Goal: Task Accomplishment & Management: Use online tool/utility

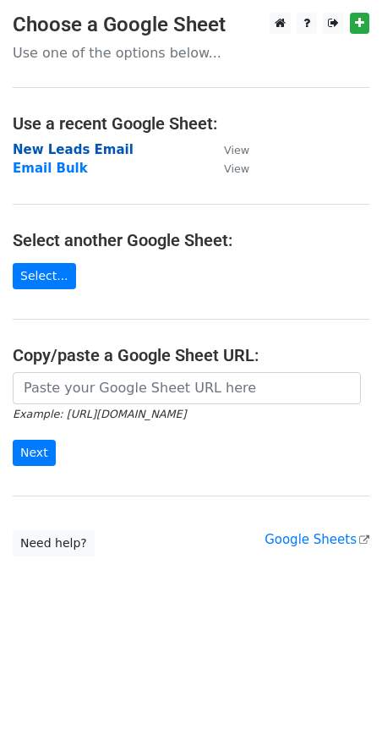
click at [74, 150] on strong "New Leads Email" at bounding box center [73, 149] width 121 height 15
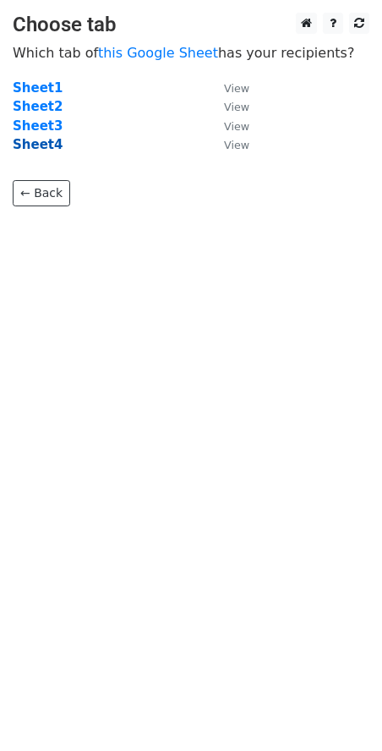
click at [45, 145] on strong "Sheet4" at bounding box center [38, 144] width 50 height 15
click at [36, 142] on strong "Sheet4" at bounding box center [38, 144] width 50 height 15
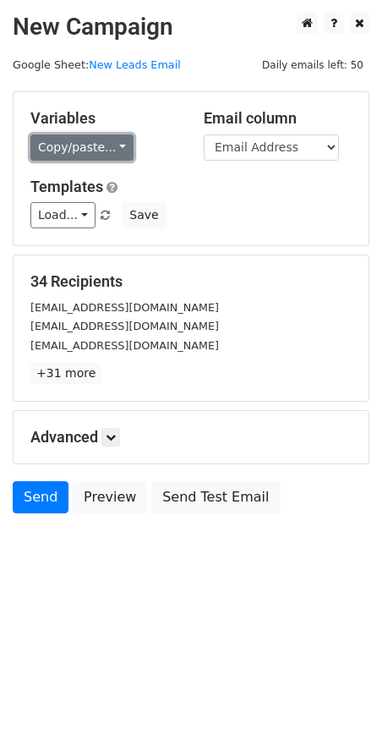
click at [113, 153] on link "Copy/paste..." at bounding box center [81, 147] width 103 height 26
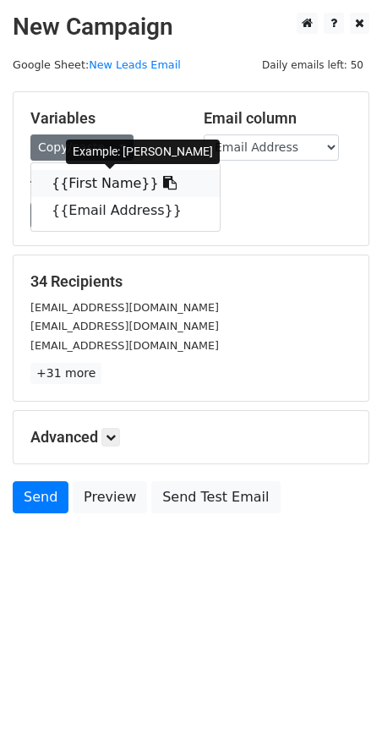
click at [123, 184] on link "{{First Name}}" at bounding box center [125, 183] width 189 height 27
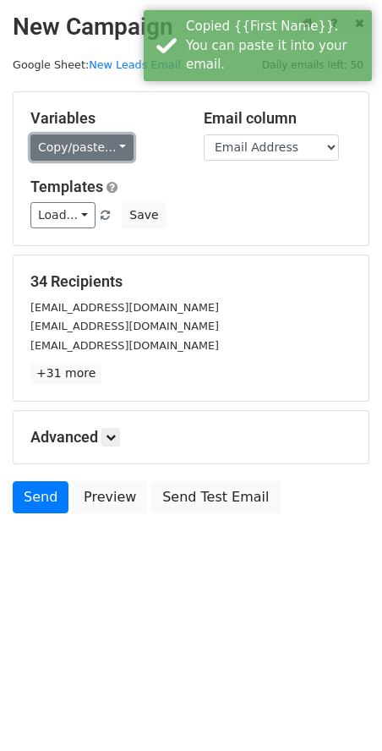
click at [109, 154] on link "Copy/paste..." at bounding box center [81, 147] width 103 height 26
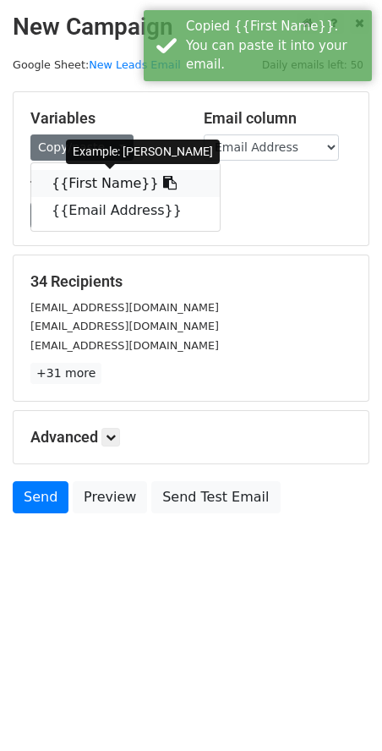
click at [163, 184] on icon at bounding box center [170, 183] width 14 height 14
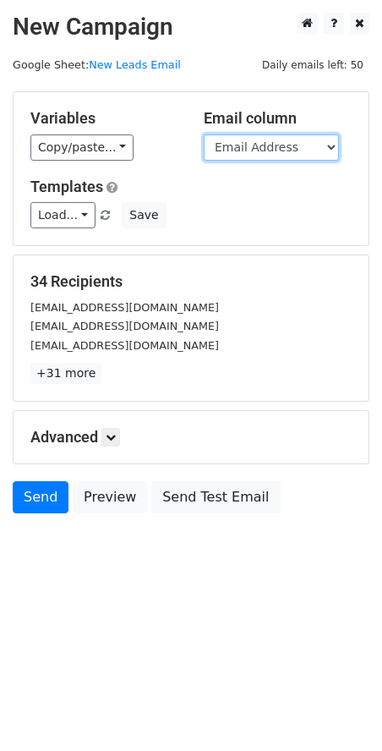
click at [317, 141] on select "First Name Email Address" at bounding box center [271, 147] width 135 height 26
click at [204, 134] on select "First Name Email Address" at bounding box center [271, 147] width 135 height 26
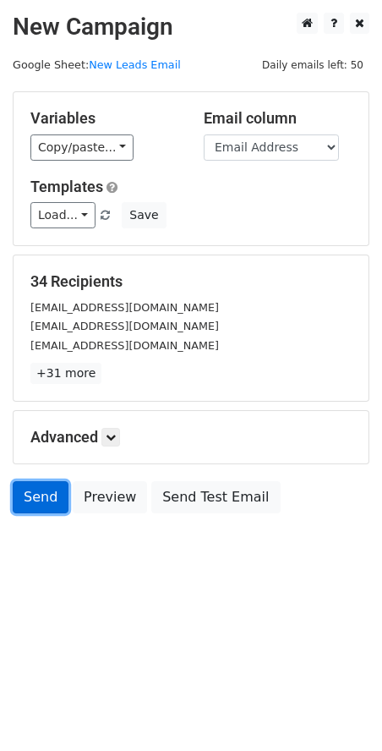
click at [30, 504] on link "Send" at bounding box center [41, 497] width 56 height 32
